Goal: Information Seeking & Learning: Learn about a topic

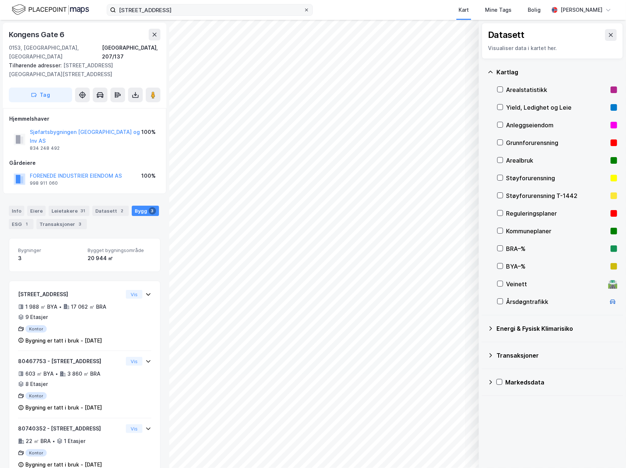
click at [305, 8] on icon at bounding box center [306, 9] width 3 height 3
click at [304, 8] on input "[STREET_ADDRESS]" at bounding box center [210, 9] width 188 height 11
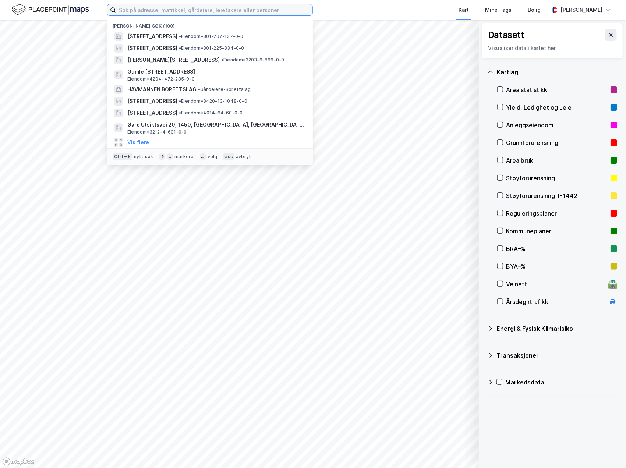
click at [165, 7] on input at bounding box center [214, 9] width 197 height 11
paste input "953311054"
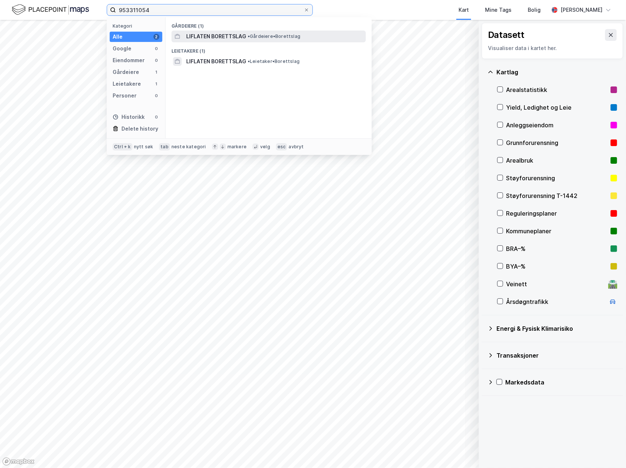
type input "953311054"
click at [237, 32] on span "LIFLATEN BORETTSLAG" at bounding box center [216, 36] width 60 height 9
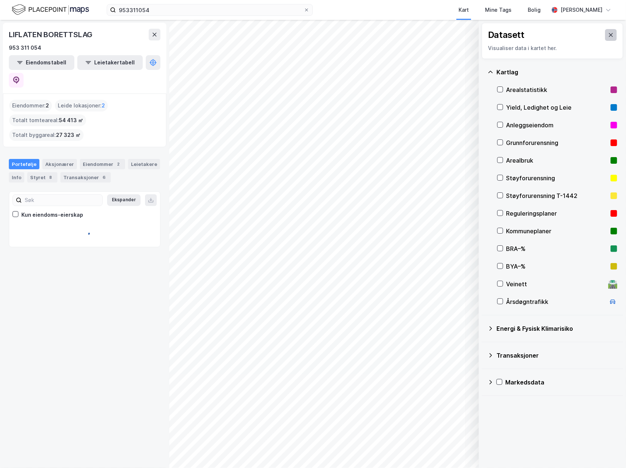
click at [608, 38] on icon at bounding box center [611, 35] width 6 height 6
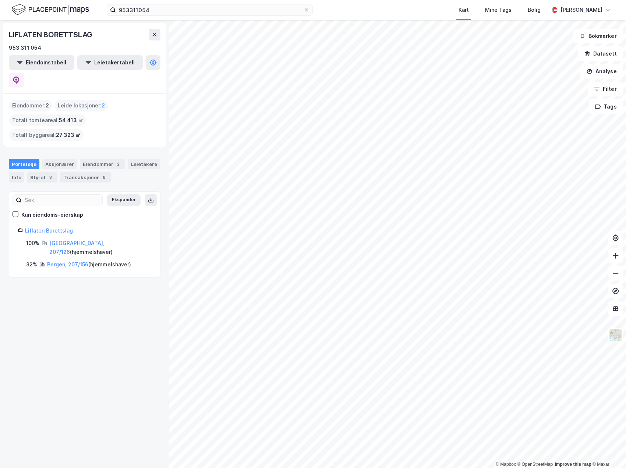
click at [106, 275] on div "LIFLATEN BORETTSLAG 953 311 054 Eiendomstabell Leietakertabell Eiendommer : 2 L…" at bounding box center [84, 244] width 169 height 448
click at [139, 280] on div "LIFLATEN BORETTSLAG 953 311 054 Eiendomstabell Leietakertabell Eiendommer : 2 L…" at bounding box center [84, 244] width 169 height 448
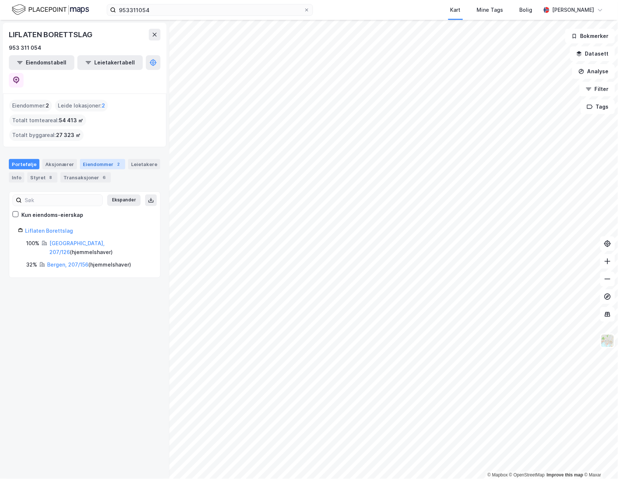
click at [105, 159] on div "Eiendommer 2" at bounding box center [102, 164] width 45 height 10
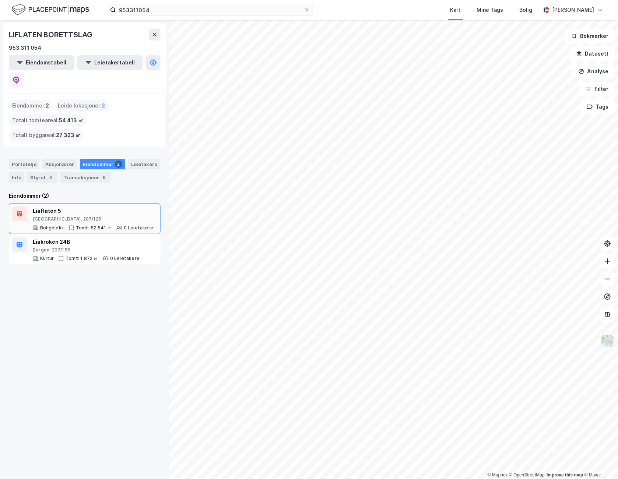
click at [98, 225] on div "Tomt: 52 541 ㎡" at bounding box center [94, 228] width 36 height 6
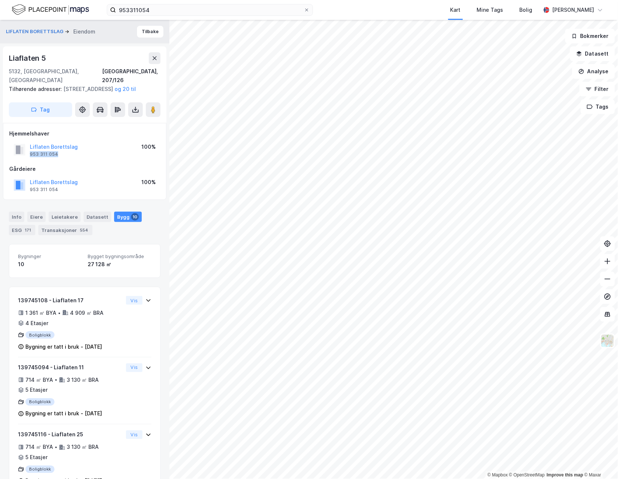
drag, startPoint x: 58, startPoint y: 156, endPoint x: 29, endPoint y: 155, distance: 29.1
click at [29, 155] on div "Liflaten Borettslag 953 311 054" at bounding box center [46, 149] width 64 height 15
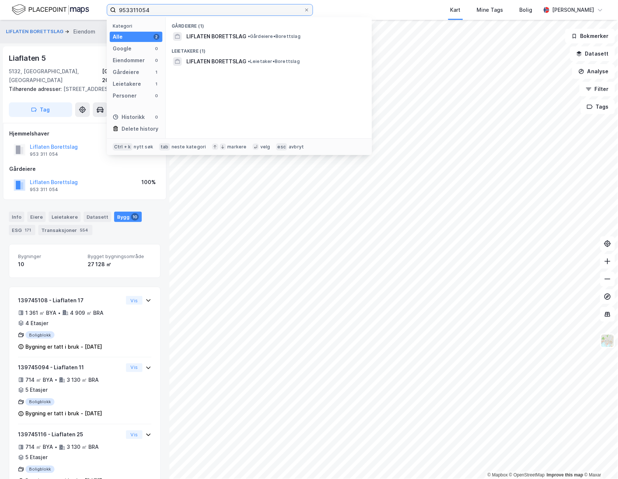
drag, startPoint x: 156, startPoint y: 13, endPoint x: 60, endPoint y: 18, distance: 96.2
click at [60, 18] on div "953311054 Kategori Alle 2 Google 0 Eiendommer 0 Gårdeiere 1 Leietakere 1 Person…" at bounding box center [309, 10] width 618 height 20
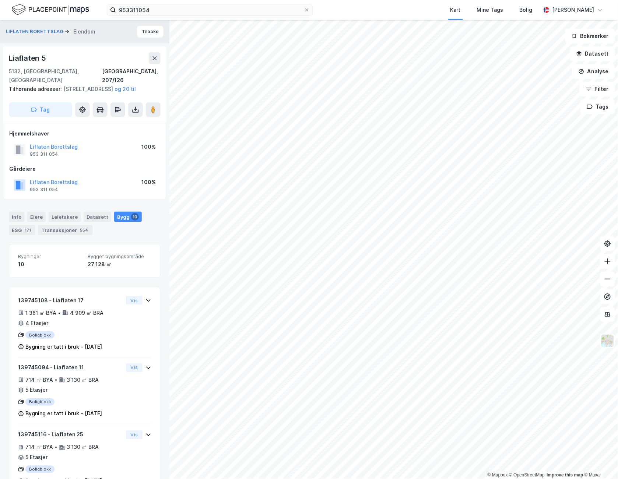
click at [64, 13] on img at bounding box center [50, 9] width 77 height 13
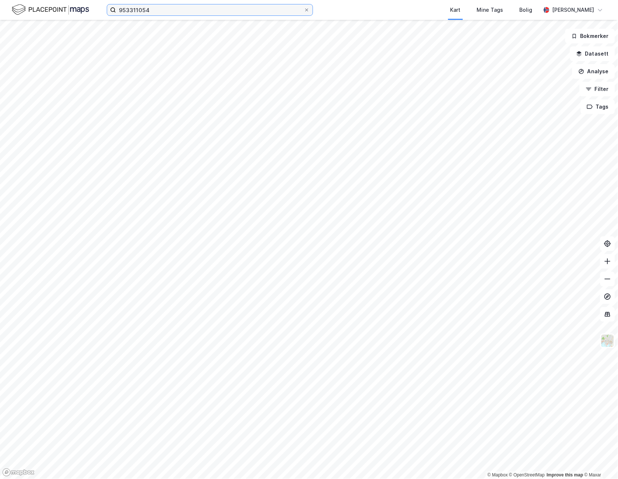
click at [148, 6] on input "953311054" at bounding box center [210, 9] width 188 height 11
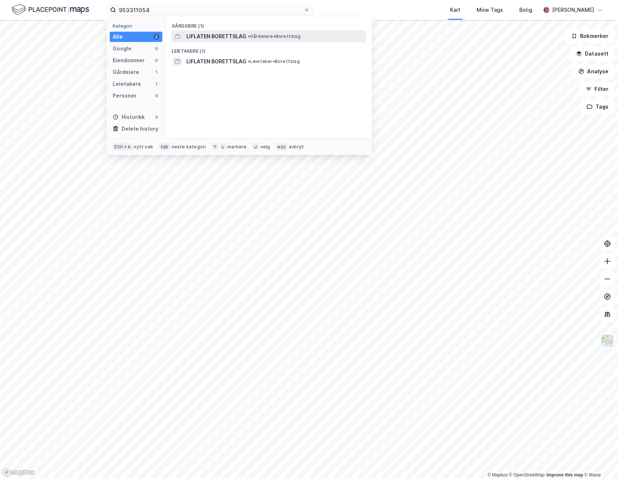
click at [225, 34] on span "LIFLATEN BORETTSLAG" at bounding box center [216, 36] width 60 height 9
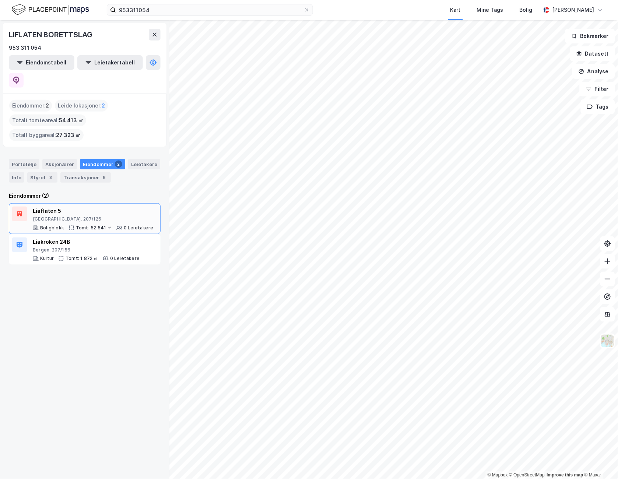
click at [74, 206] on div "Liaflaten 5" at bounding box center [93, 210] width 120 height 9
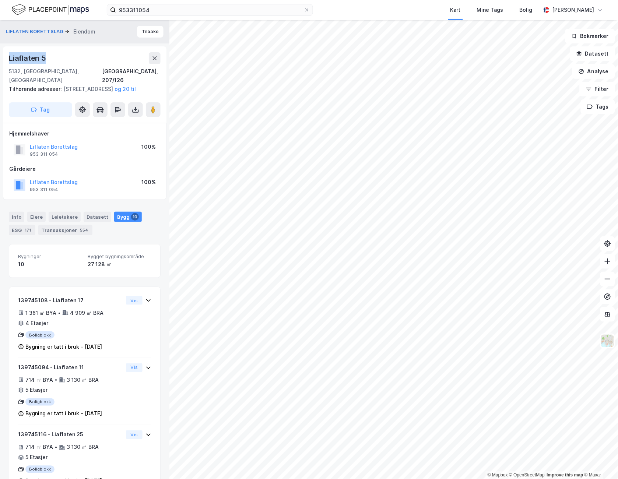
drag, startPoint x: 52, startPoint y: 59, endPoint x: 10, endPoint y: 49, distance: 43.2
click at [10, 49] on div "[STREET_ADDRESS], 207/126 Tilhørende adresser: [STREET_ADDRESS], [STREET_ADDRES…" at bounding box center [84, 84] width 163 height 77
copy div "Liaflaten 5"
click at [16, 217] on div "Info" at bounding box center [16, 217] width 15 height 10
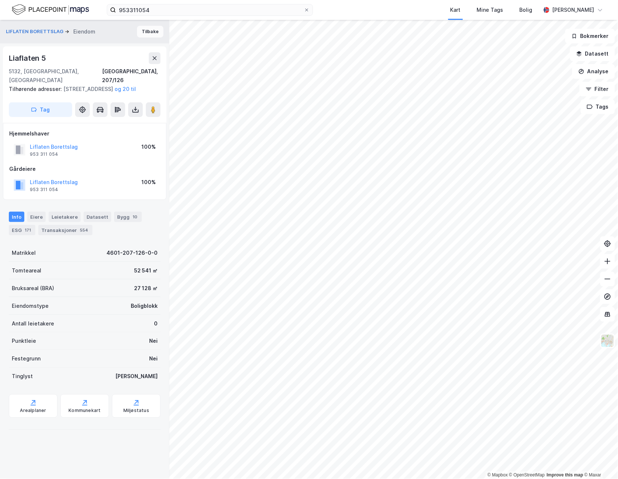
click at [151, 31] on button "Tilbake" at bounding box center [150, 32] width 26 height 12
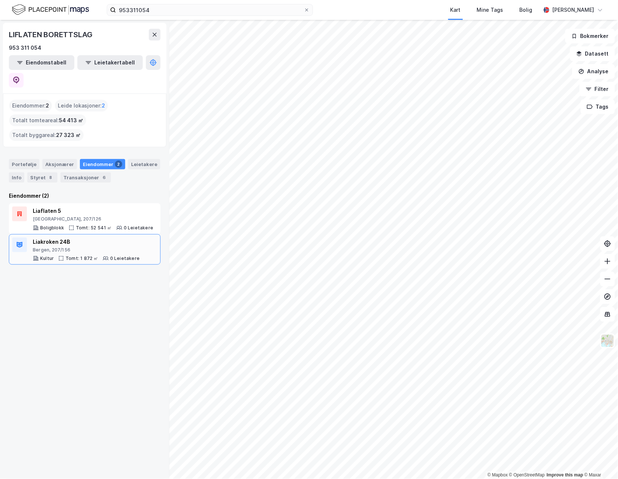
click at [91, 255] on div "Tomt: 1 872 ㎡" at bounding box center [82, 258] width 33 height 6
